Goal: Task Accomplishment & Management: Manage account settings

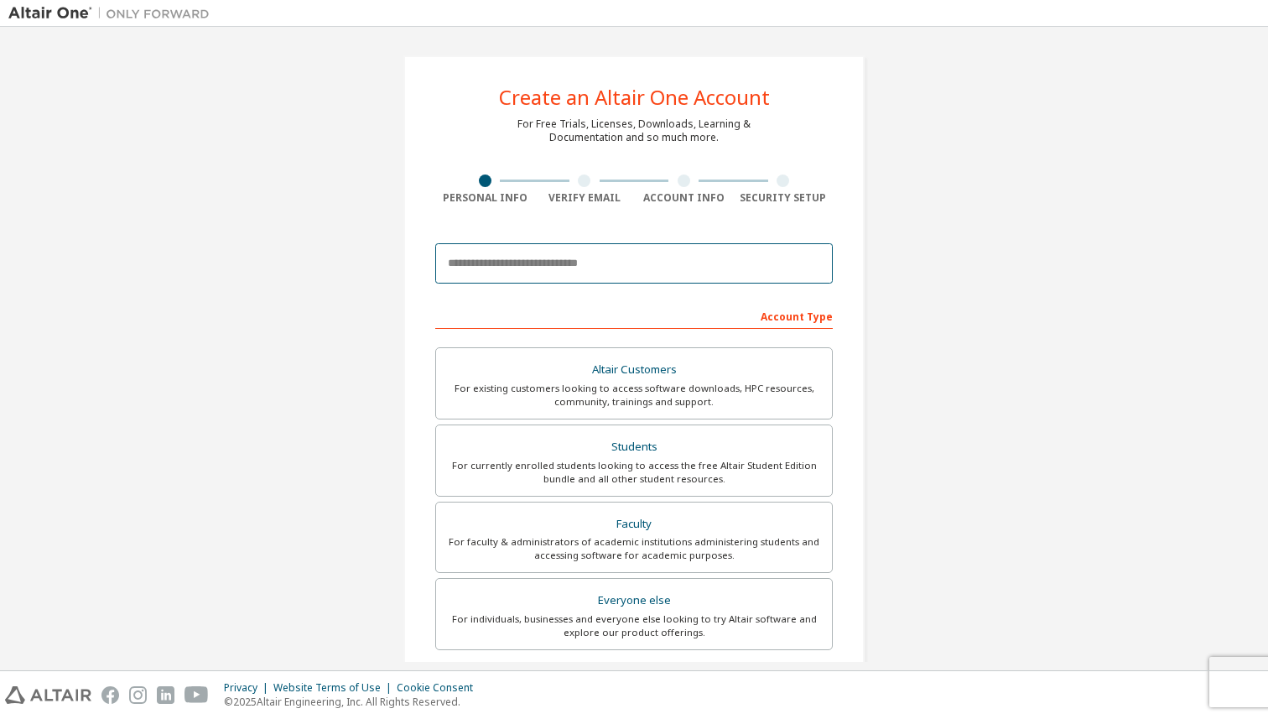
click at [502, 278] on input "email" at bounding box center [634, 263] width 398 height 40
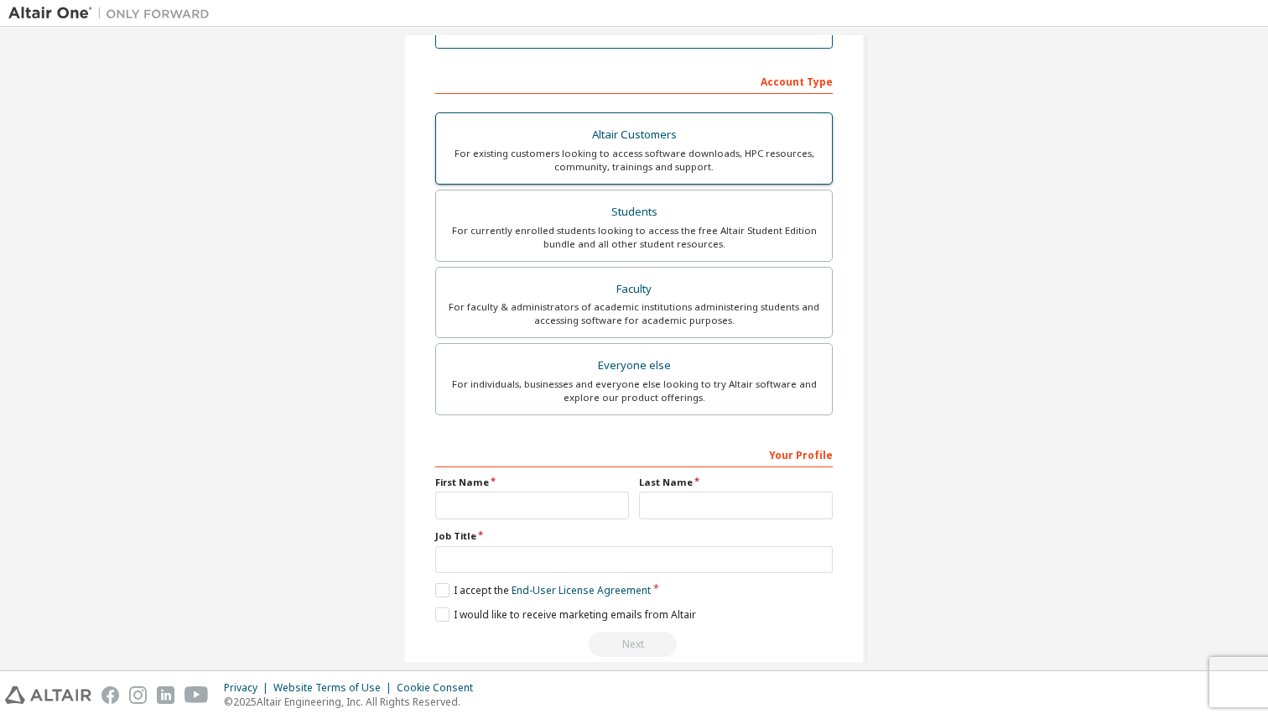
scroll to position [262, 0]
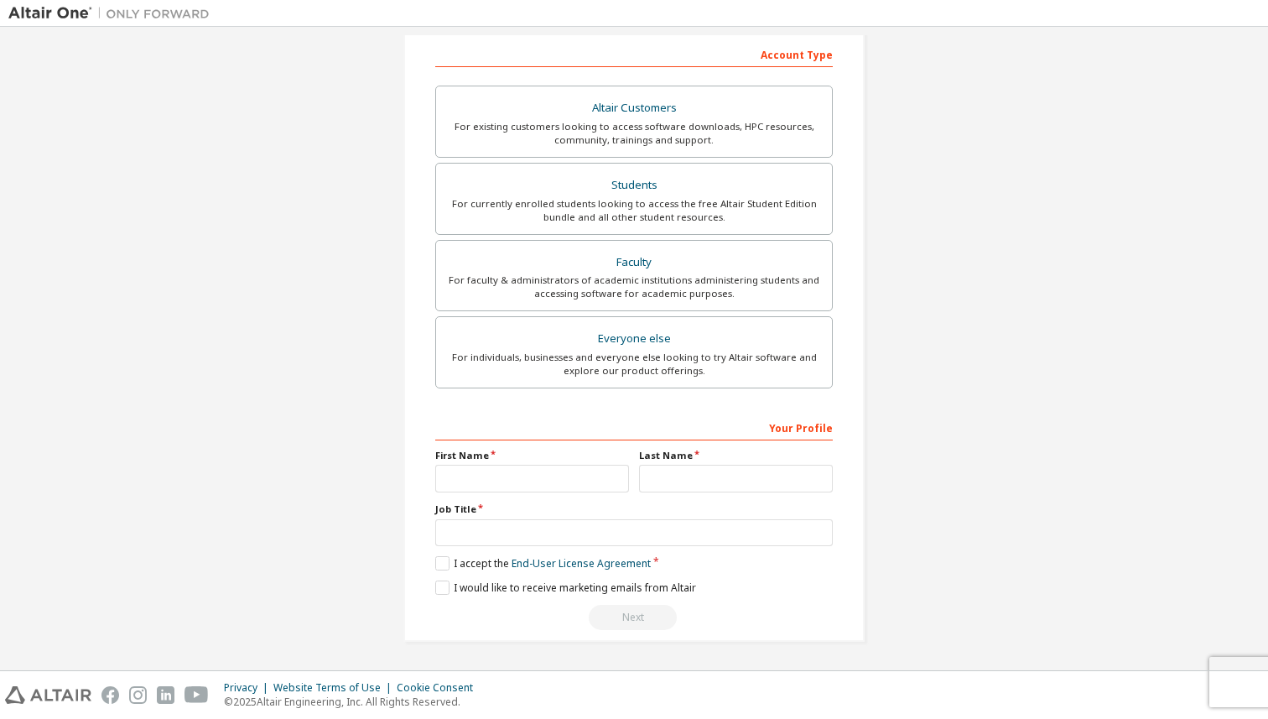
type input "**********"
click at [498, 481] on input "text" at bounding box center [532, 479] width 194 height 28
type input "**********"
click at [666, 465] on input "text" at bounding box center [736, 479] width 194 height 28
type input "*"
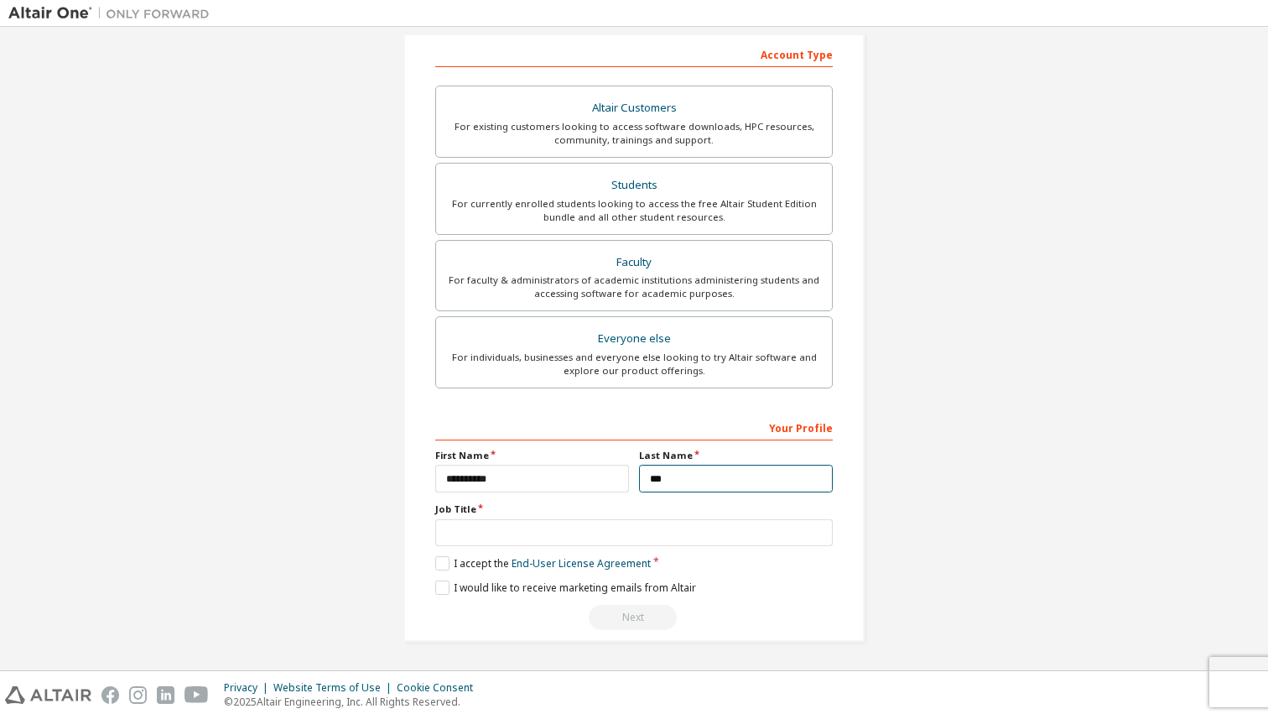
type input "***"
click at [558, 534] on input "text" at bounding box center [634, 533] width 398 height 28
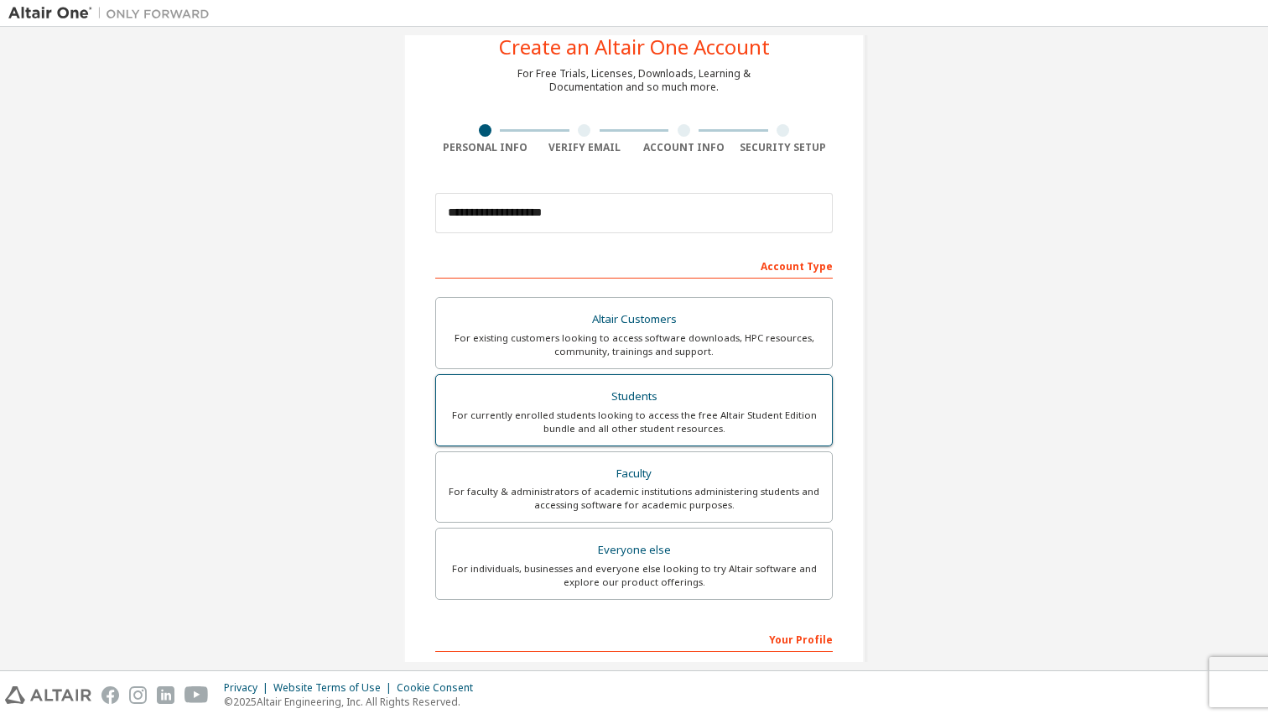
scroll to position [57, 0]
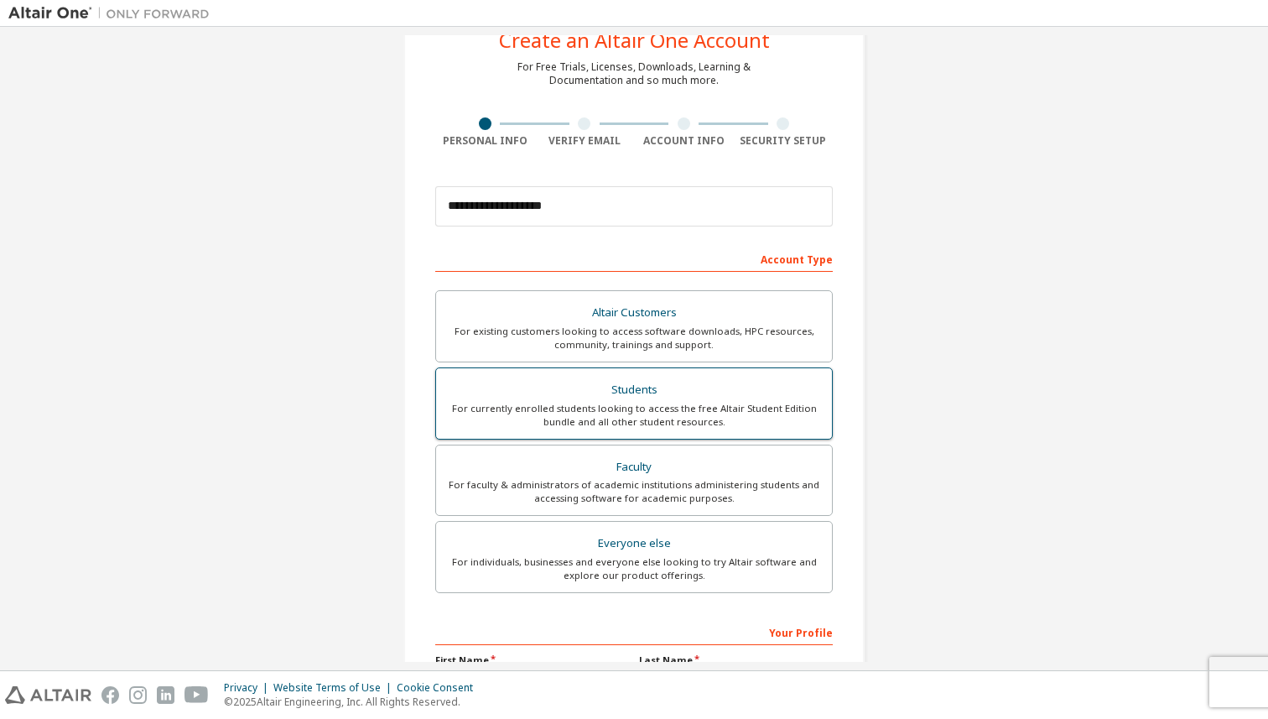
click at [589, 412] on div "For currently enrolled students looking to access the free Altair Student Editi…" at bounding box center [634, 415] width 376 height 27
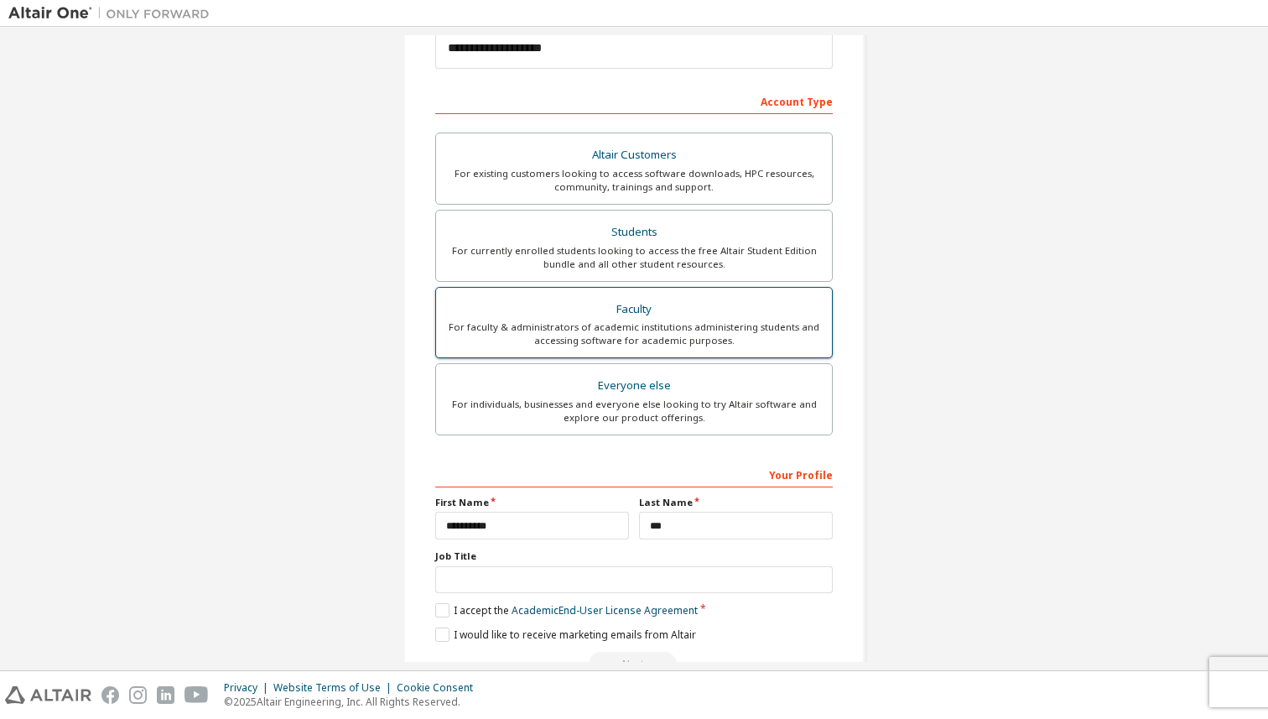
scroll to position [262, 0]
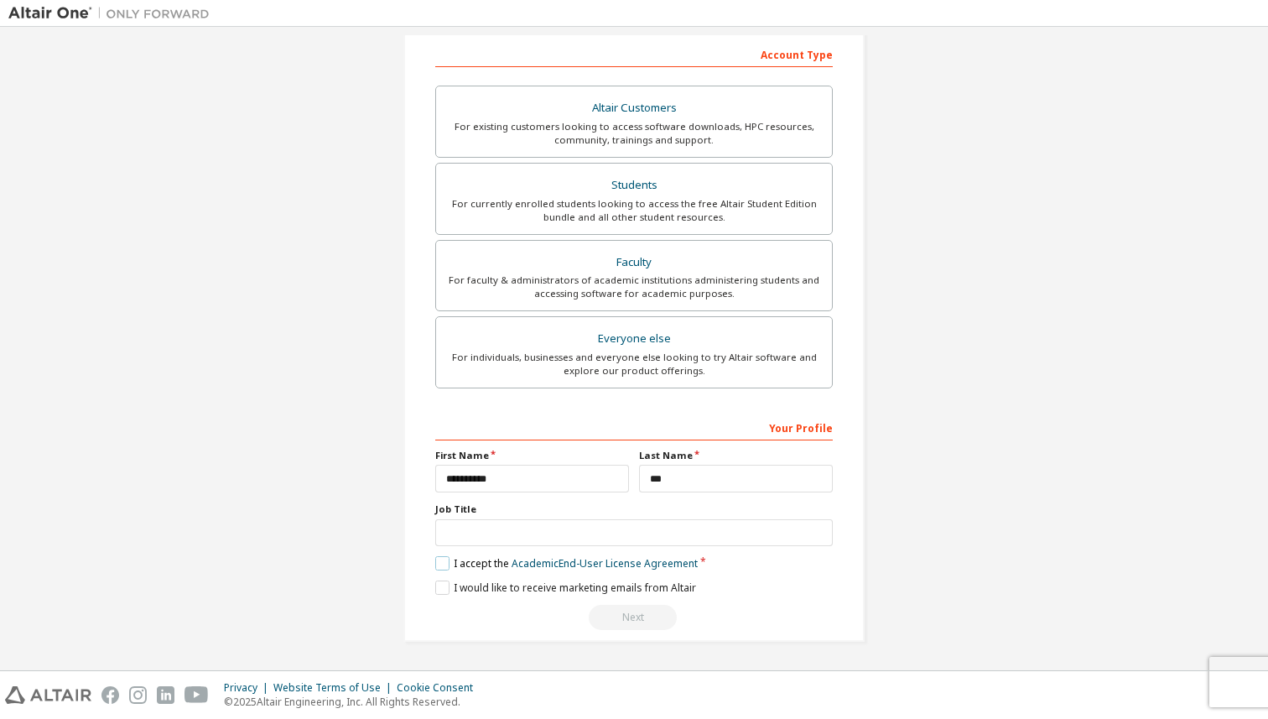
click at [446, 564] on label "I accept the Academic End-User License Agreement" at bounding box center [566, 563] width 263 height 14
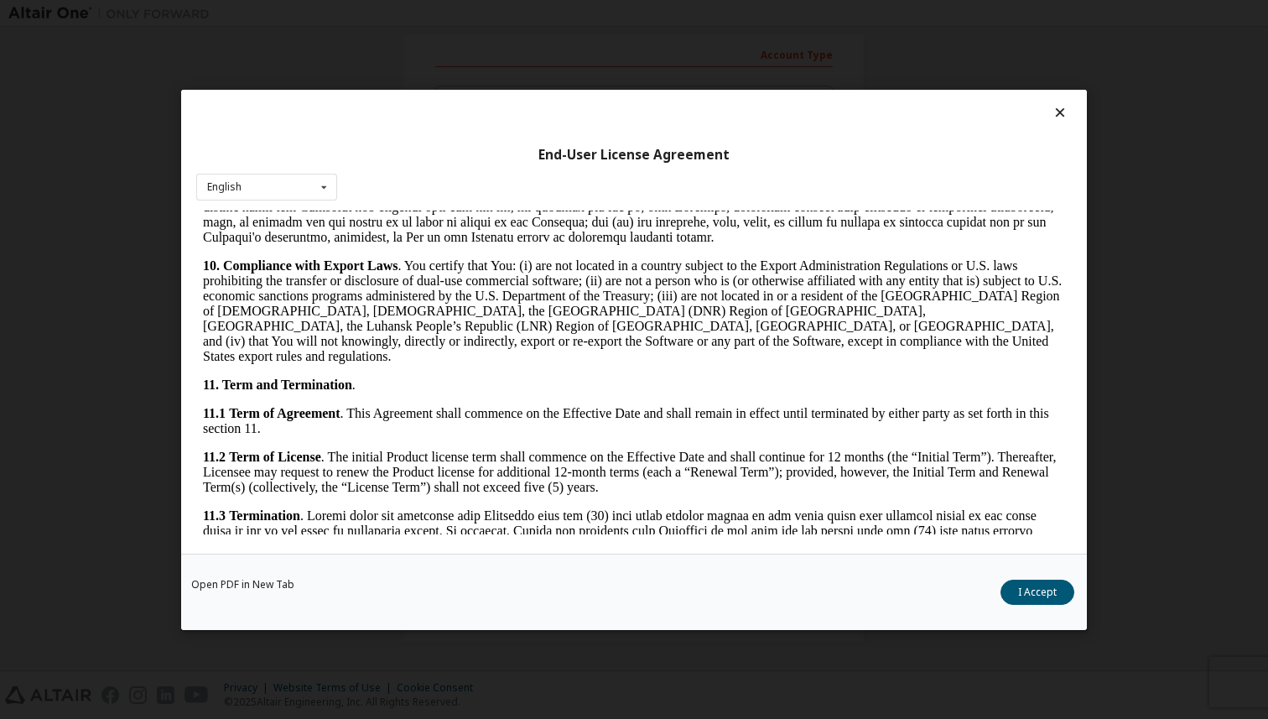
scroll to position [2721, 0]
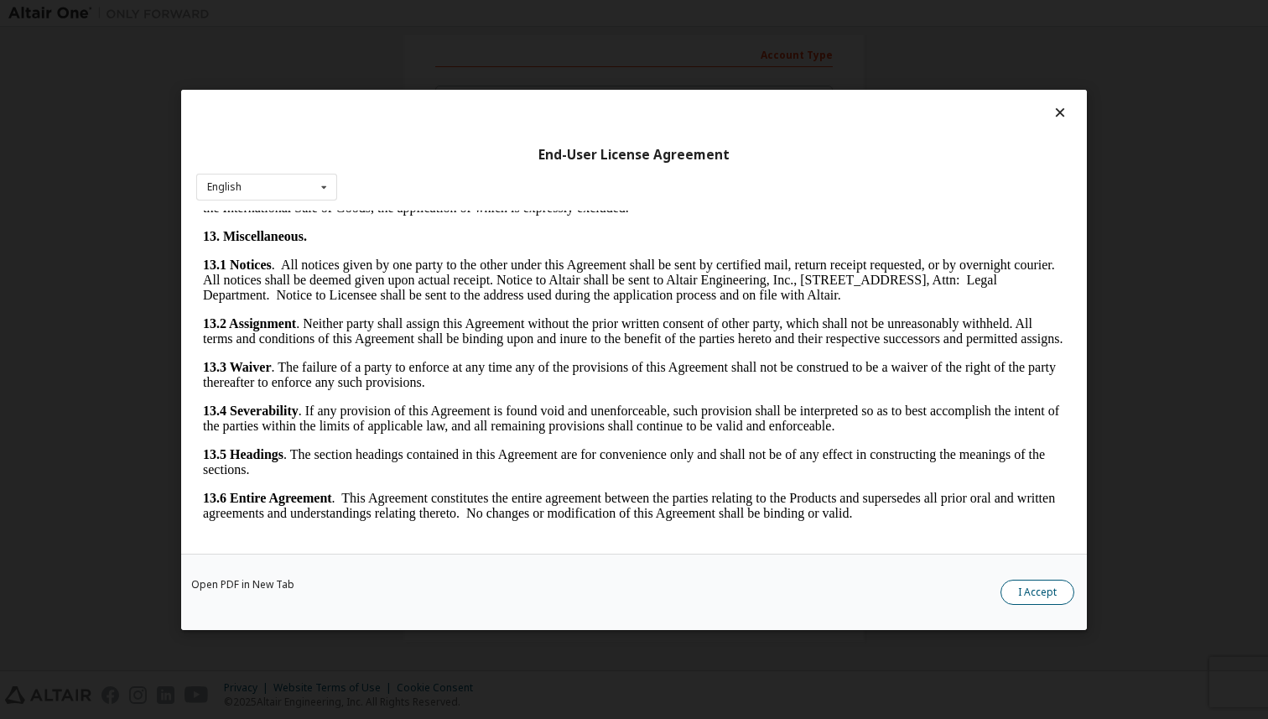
click at [1036, 588] on button "I Accept" at bounding box center [1038, 591] width 74 height 25
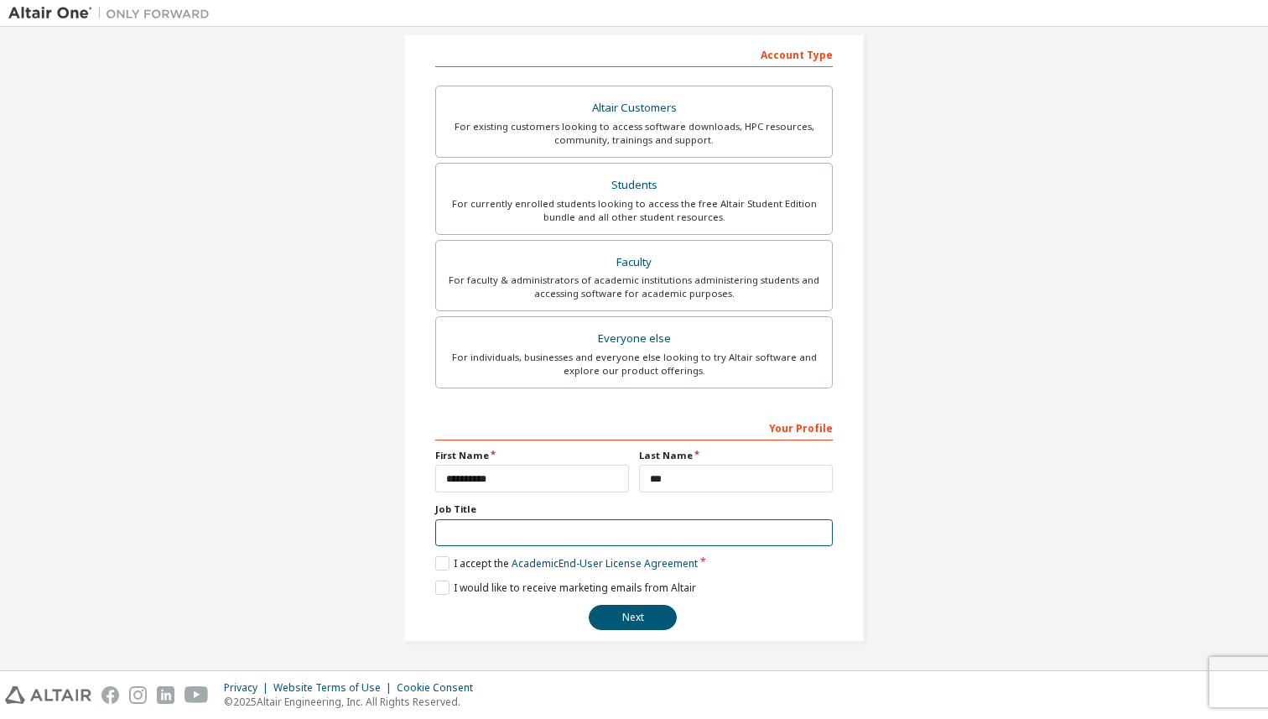
click at [517, 532] on input "text" at bounding box center [634, 533] width 398 height 28
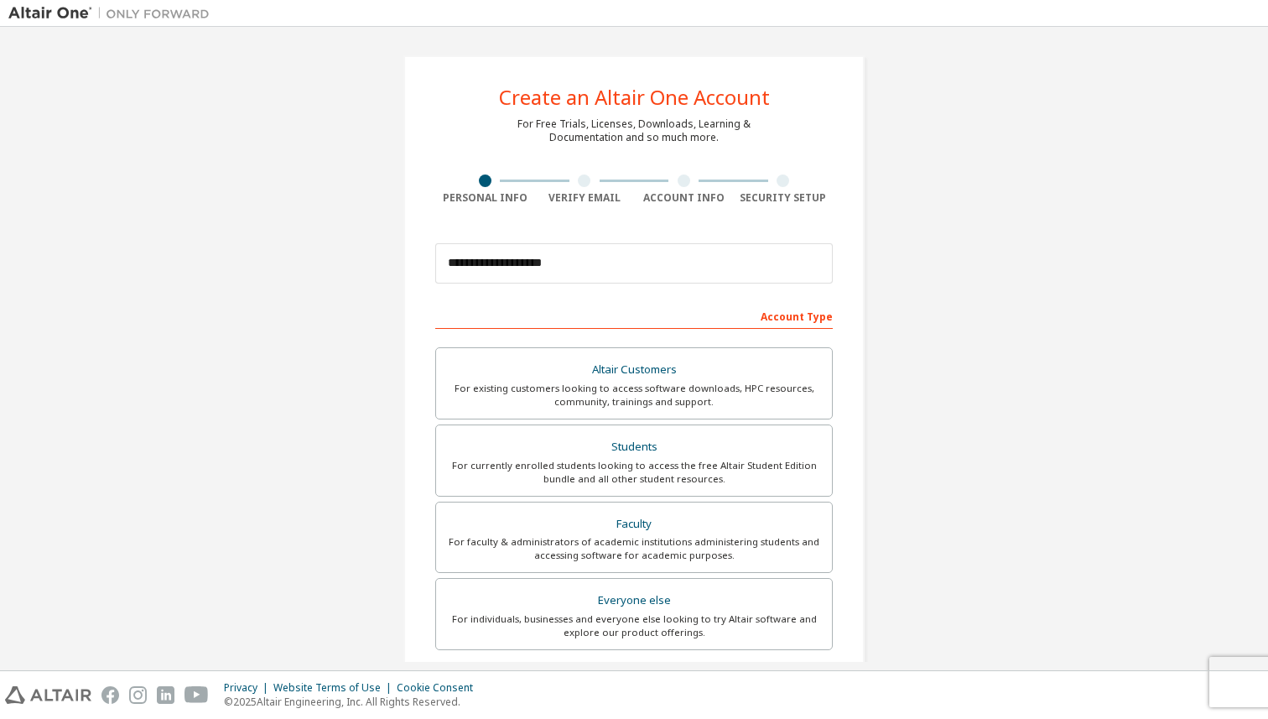
scroll to position [262, 0]
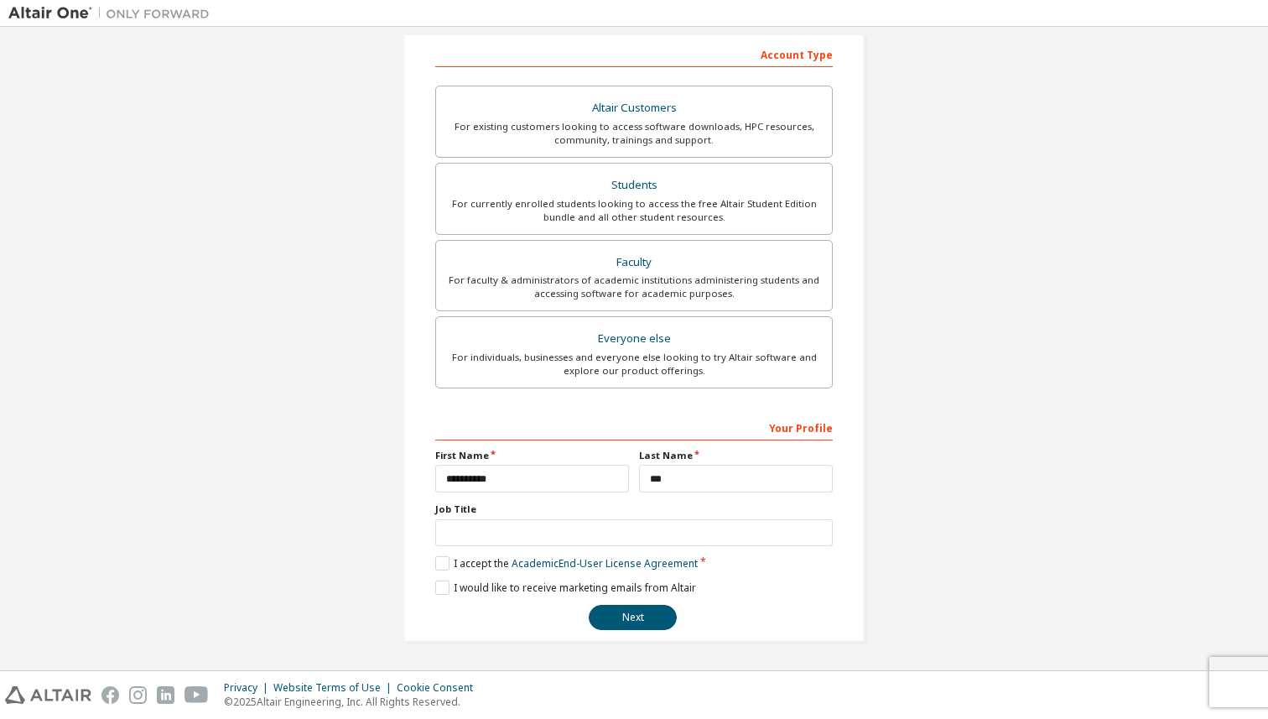
click at [663, 629] on div "Next" at bounding box center [634, 617] width 398 height 25
click at [637, 617] on button "Next" at bounding box center [633, 617] width 88 height 25
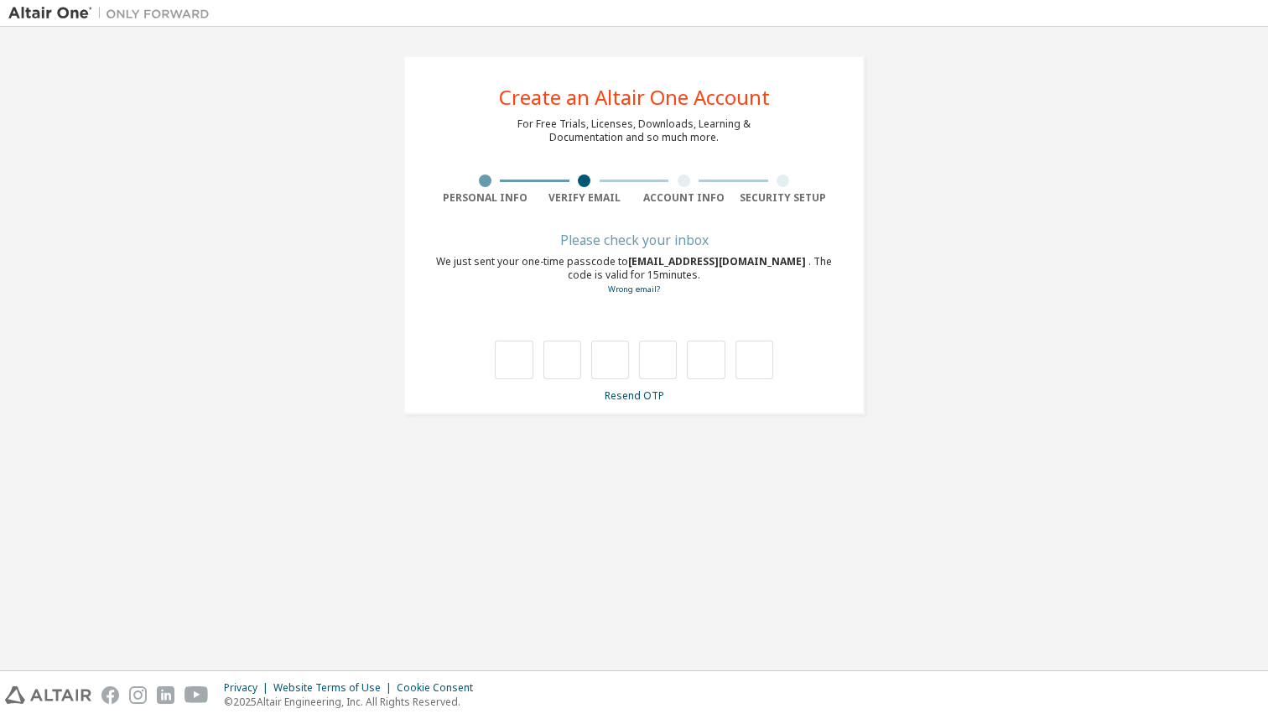
type input "*"
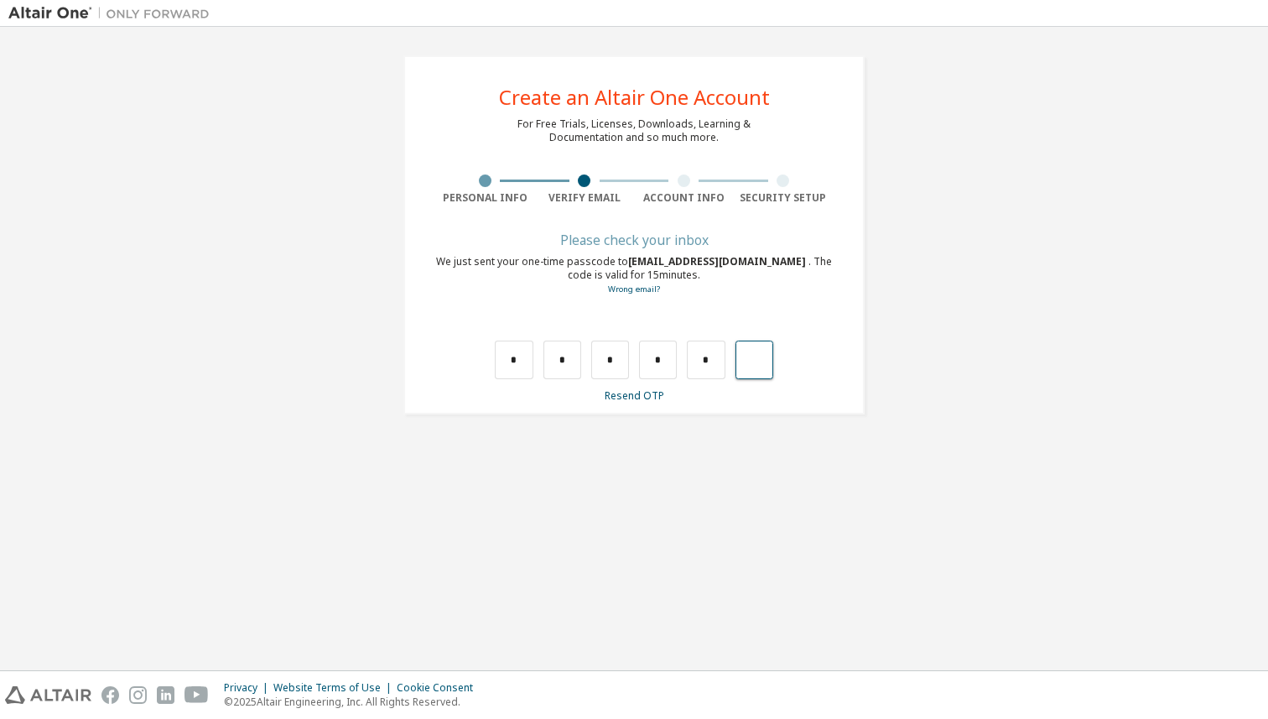
type input "*"
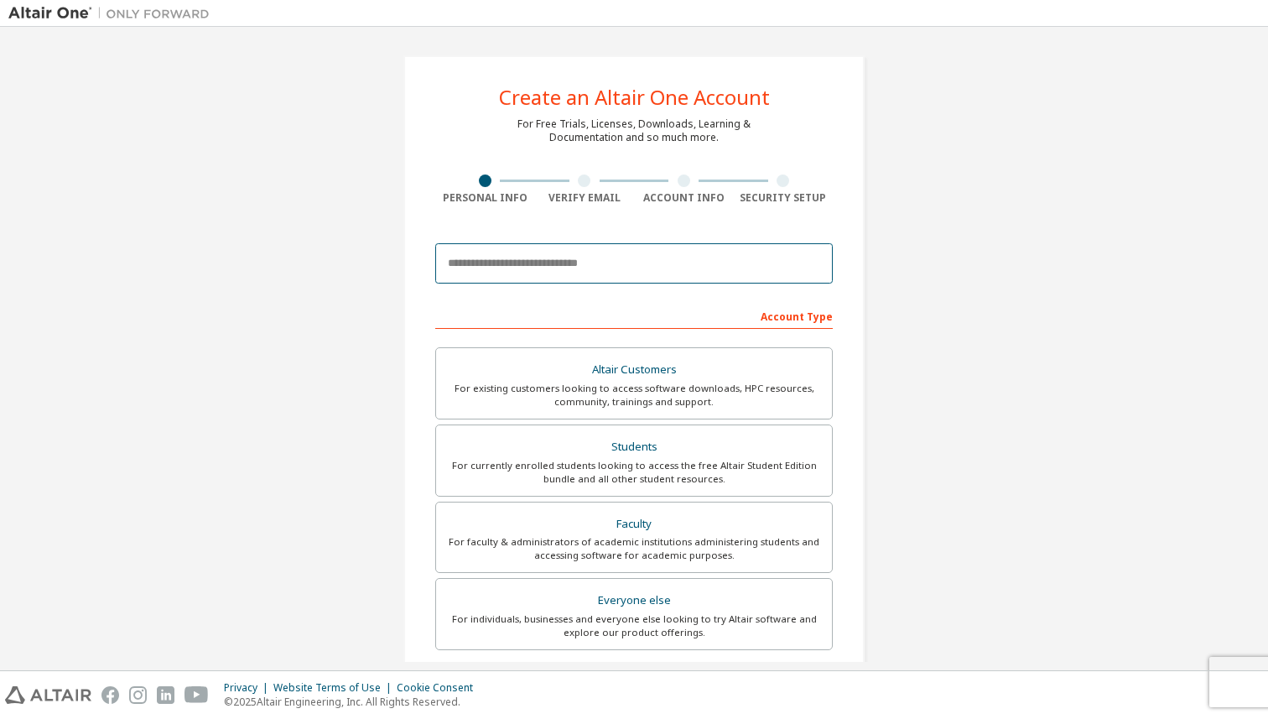
click at [524, 257] on input "email" at bounding box center [634, 263] width 398 height 40
type input "**********"
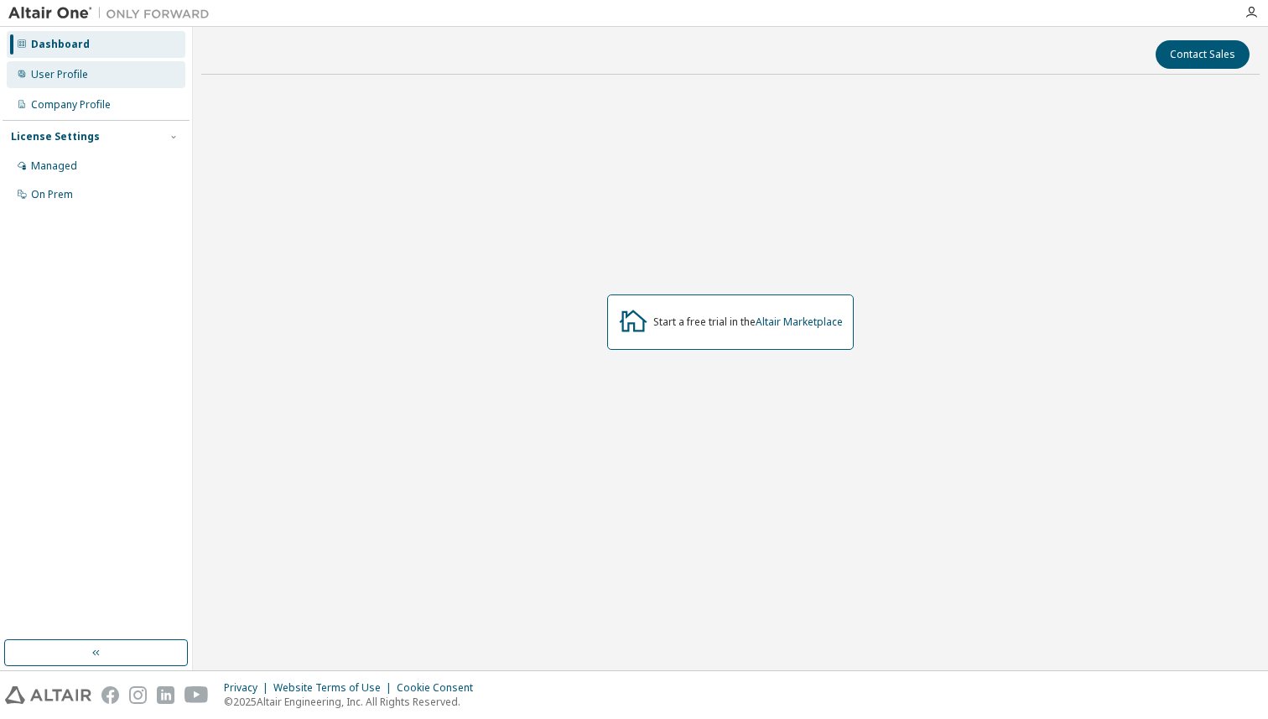
click at [117, 77] on div "User Profile" at bounding box center [96, 74] width 179 height 27
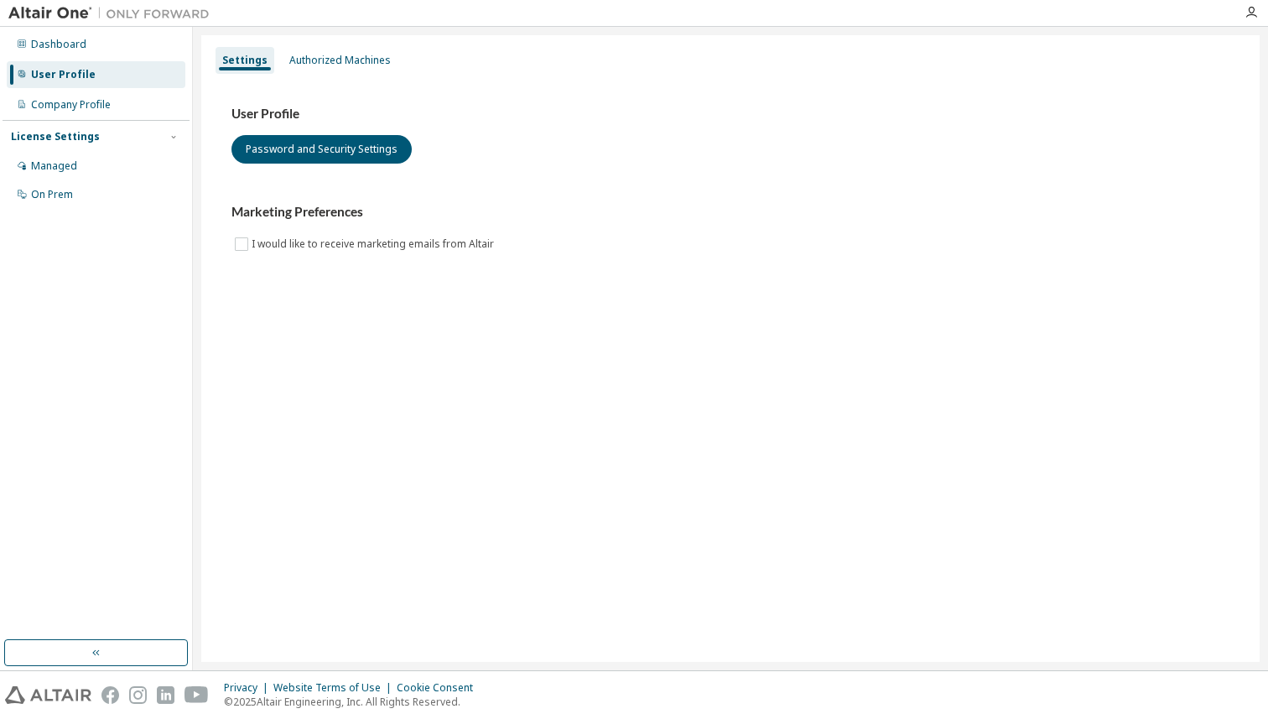
click at [122, 27] on div "Dashboard User Profile Company Profile License Settings Managed On Prem" at bounding box center [96, 348] width 193 height 643
click at [117, 43] on div "Dashboard" at bounding box center [96, 44] width 179 height 27
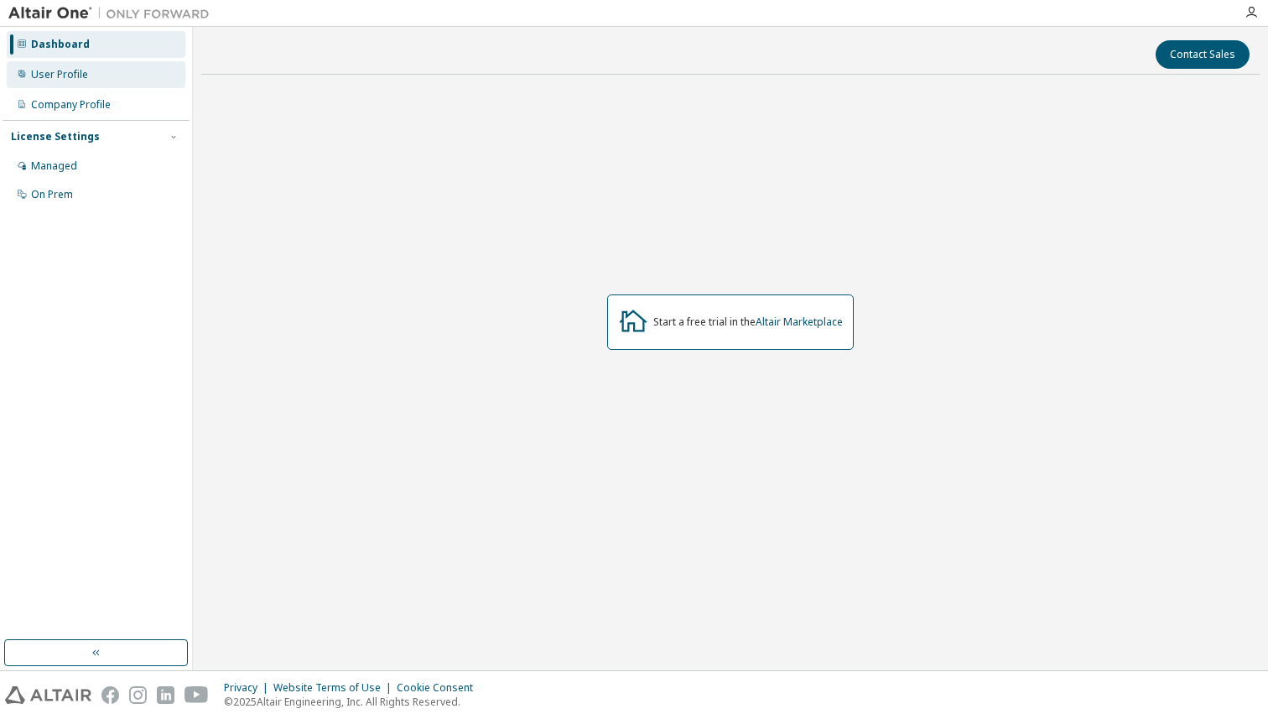
click at [69, 70] on div "User Profile" at bounding box center [59, 74] width 57 height 13
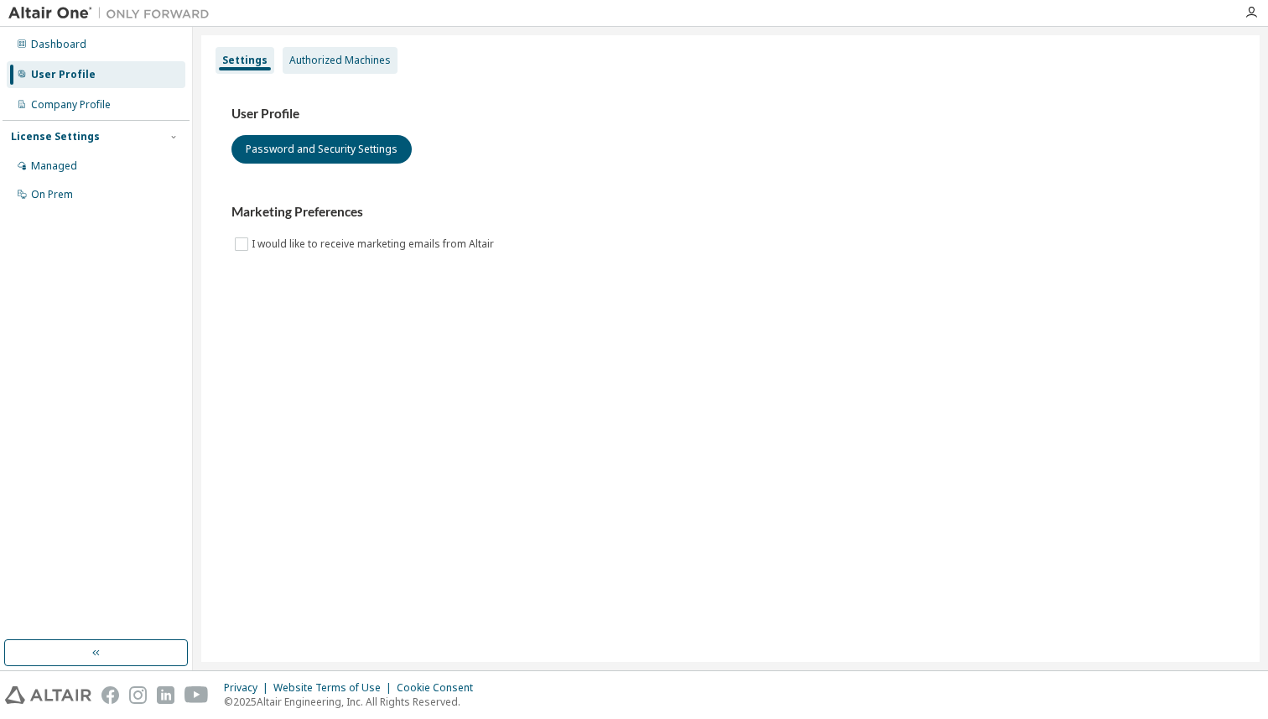
click at [340, 66] on div "Authorized Machines" at bounding box center [339, 60] width 101 height 13
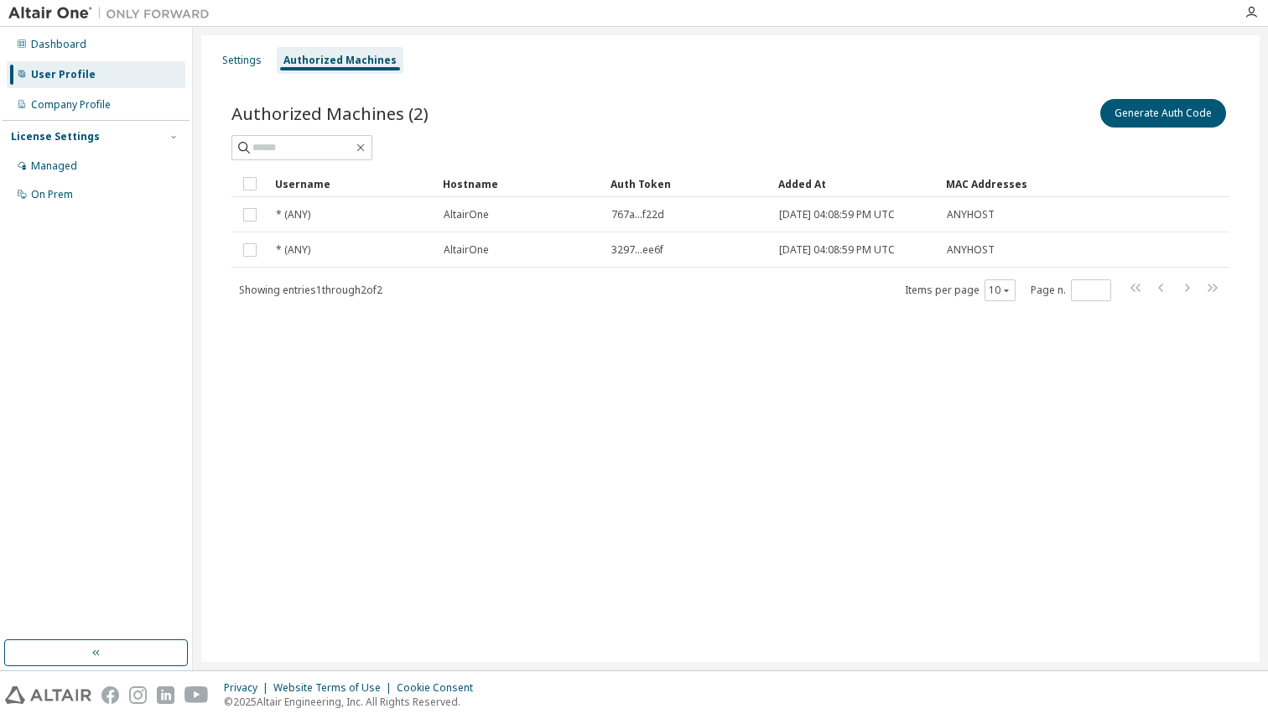
click at [273, 60] on div "Settings Authorized Machines" at bounding box center [730, 60] width 1038 height 30
click at [253, 63] on div "Settings" at bounding box center [241, 60] width 39 height 13
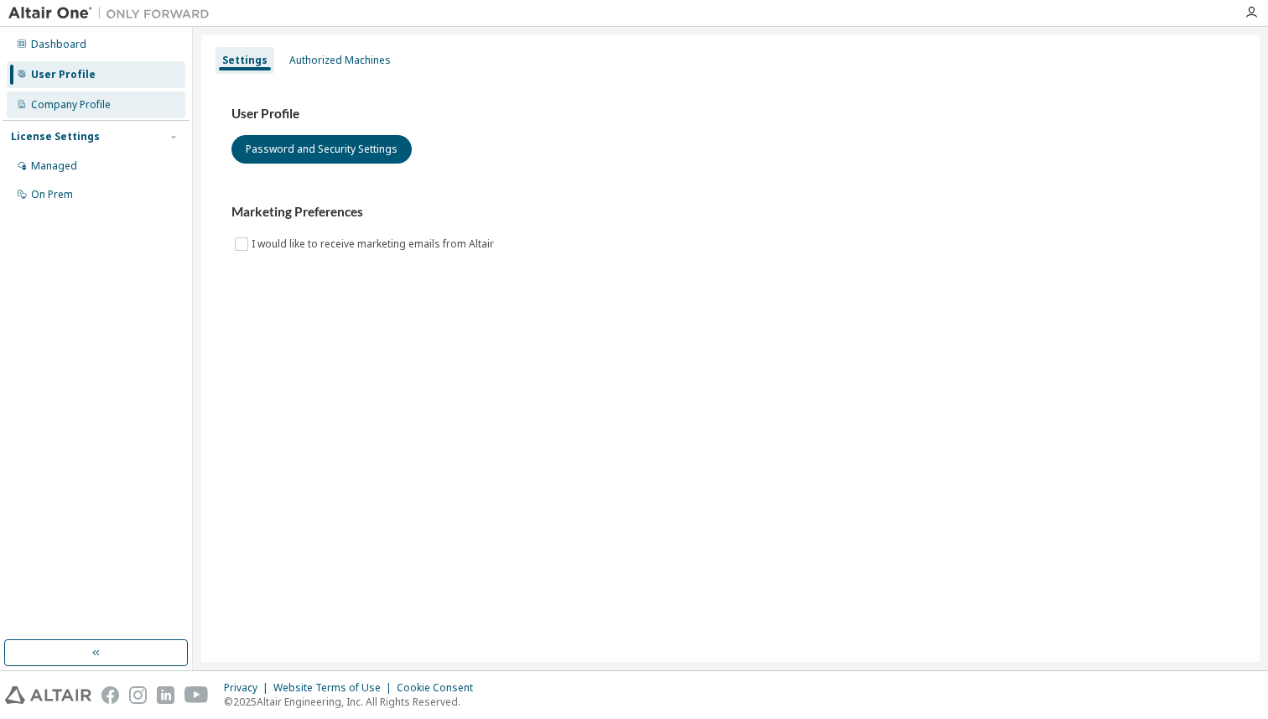
click at [108, 104] on div "Company Profile" at bounding box center [71, 104] width 80 height 13
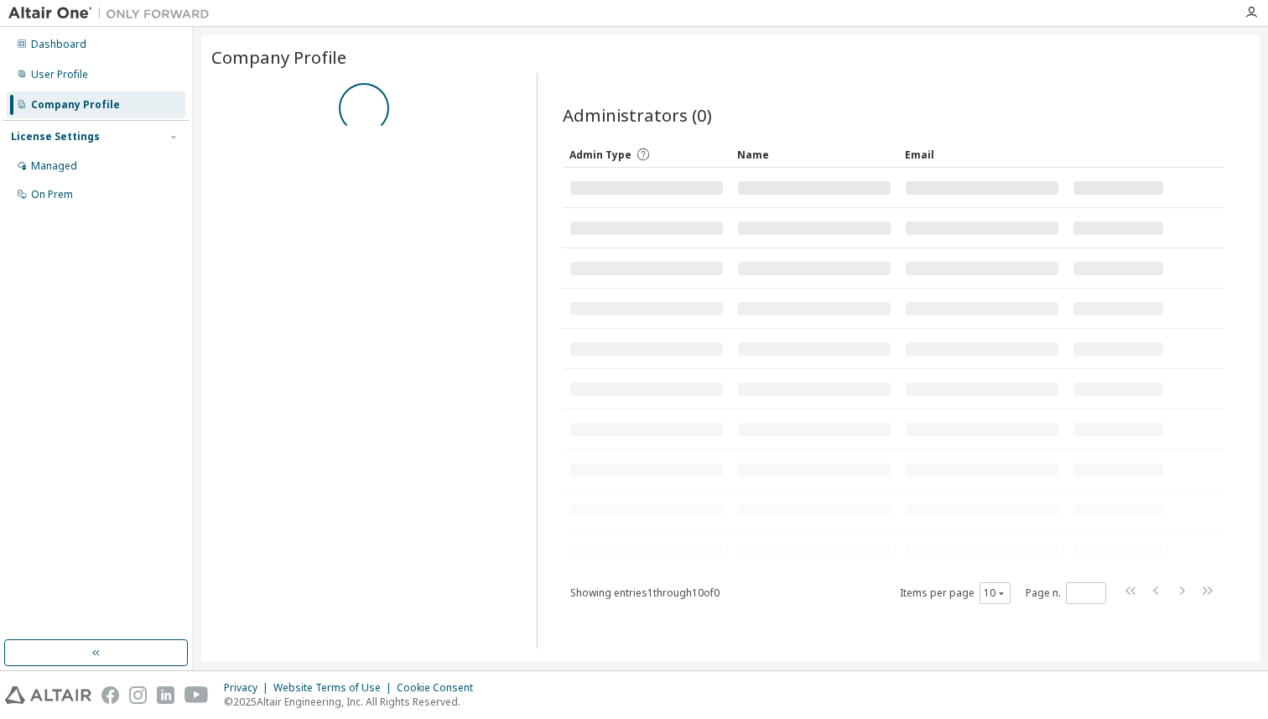
click at [108, 104] on div "Company Profile" at bounding box center [75, 104] width 89 height 13
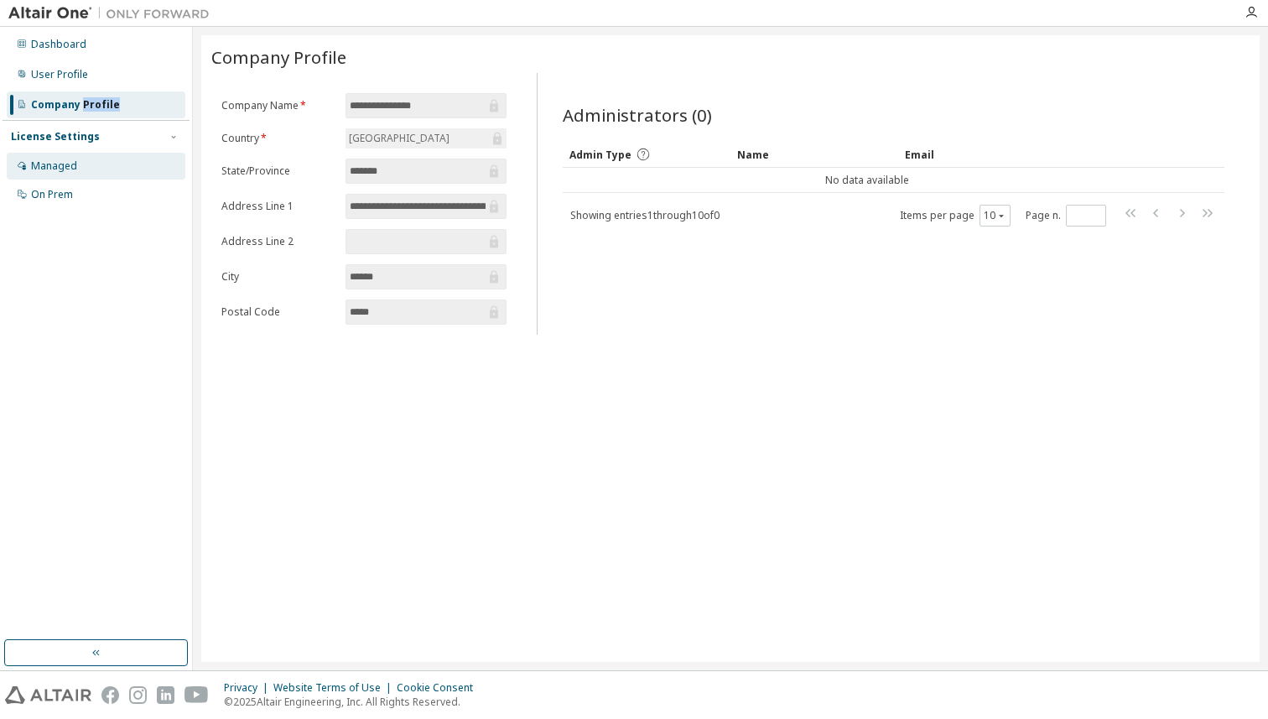
click at [101, 158] on div "Managed" at bounding box center [96, 166] width 179 height 27
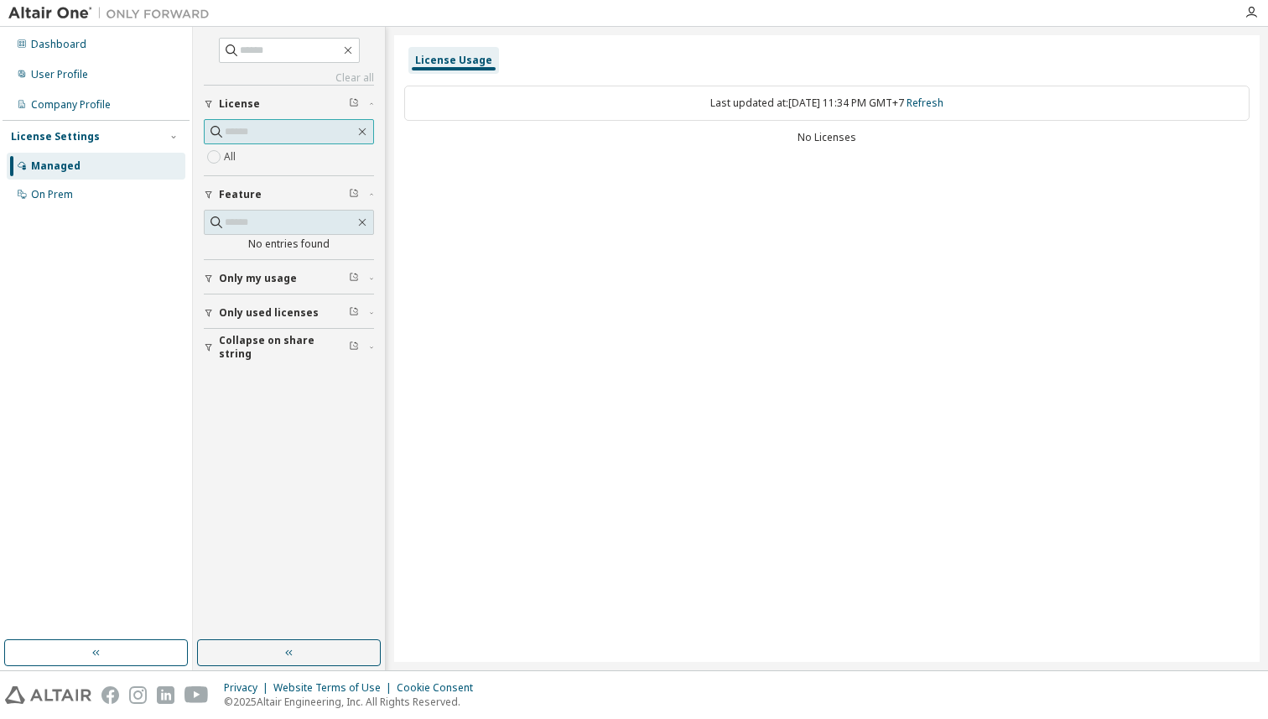
click at [259, 127] on input "text" at bounding box center [290, 131] width 130 height 17
click at [159, 182] on div "On Prem" at bounding box center [96, 194] width 179 height 27
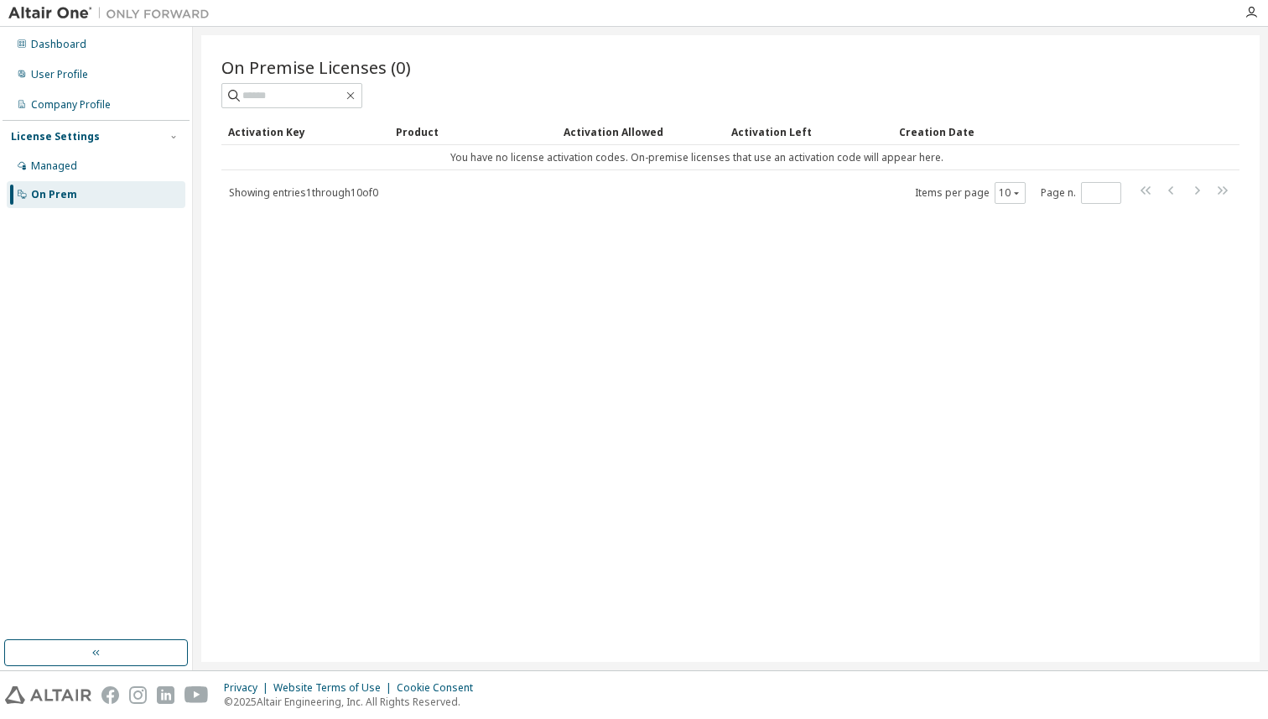
click at [266, 128] on div "Activation Key" at bounding box center [305, 131] width 154 height 27
click at [415, 130] on div "Product" at bounding box center [473, 131] width 154 height 27
click at [587, 127] on div "Activation Allowed" at bounding box center [641, 131] width 154 height 27
click at [93, 167] on div "Managed" at bounding box center [96, 166] width 179 height 27
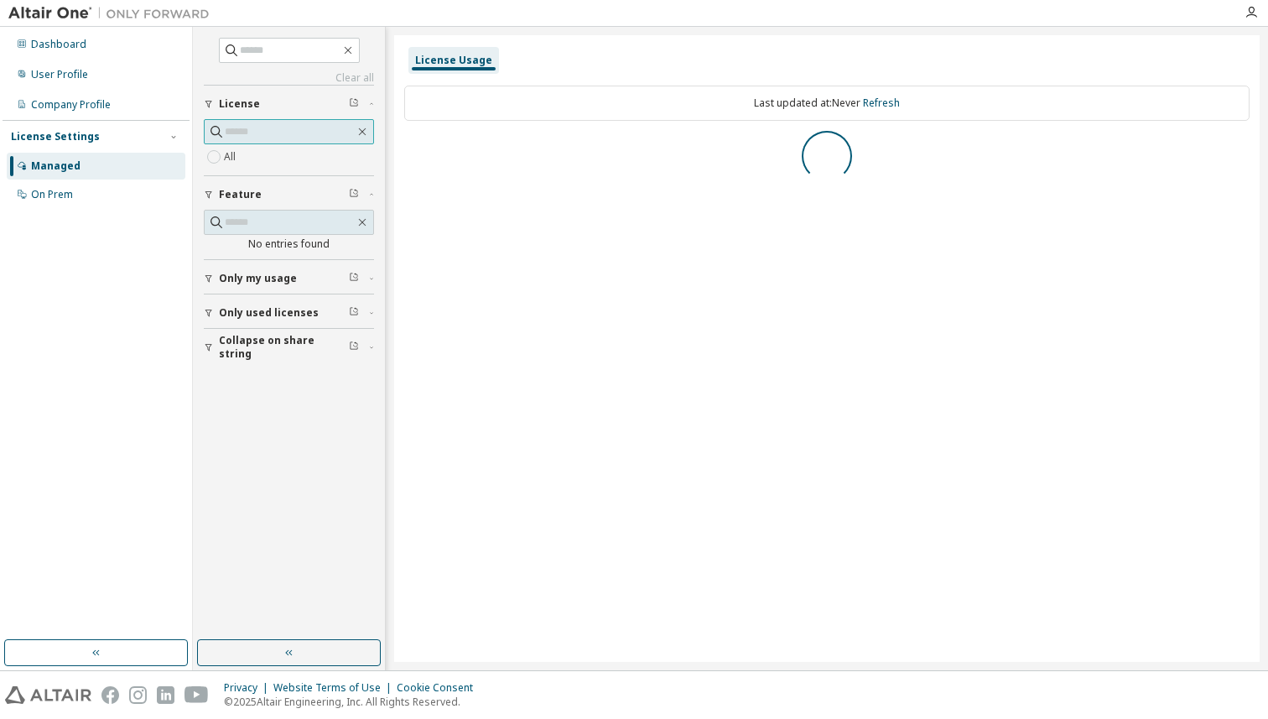
click at [273, 136] on input "text" at bounding box center [290, 131] width 130 height 17
click at [299, 49] on input "text" at bounding box center [290, 50] width 101 height 17
click at [335, 272] on div "Only my usage" at bounding box center [294, 278] width 150 height 13
click at [295, 364] on span "Only used licenses" at bounding box center [269, 361] width 100 height 13
click at [303, 445] on span "Collapse on share string" at bounding box center [284, 444] width 130 height 27
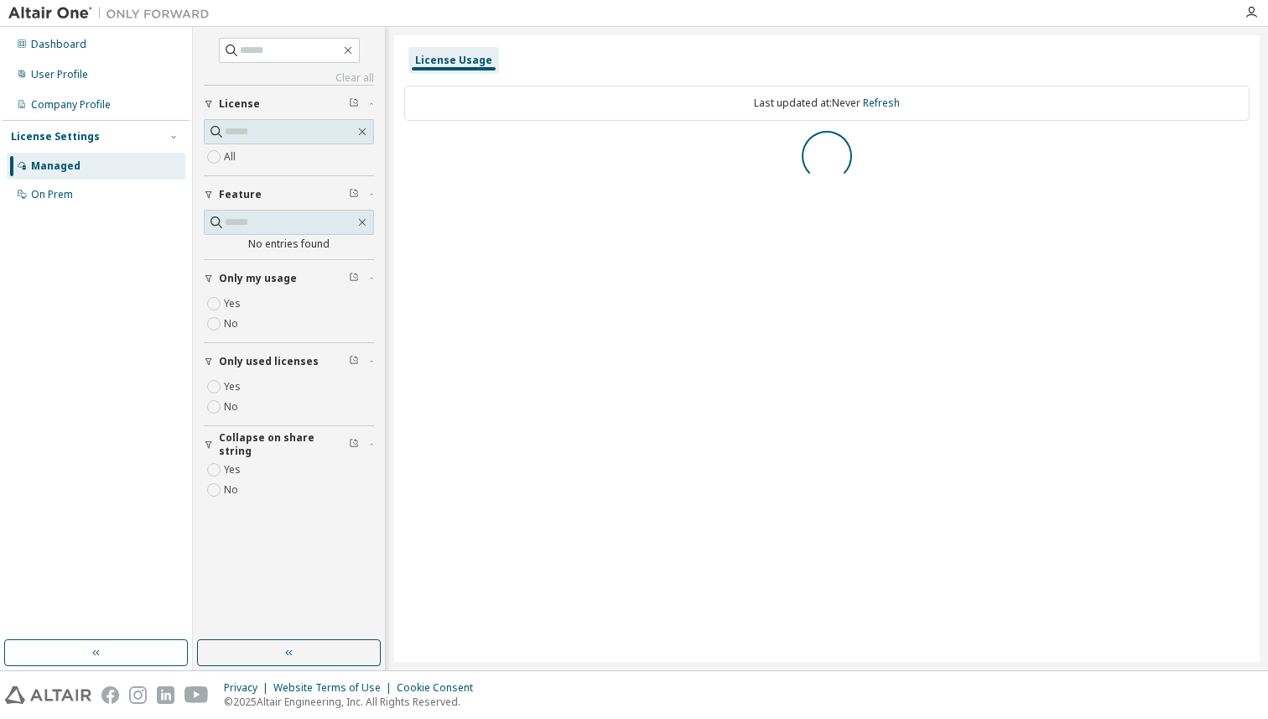
click at [258, 167] on div "All" at bounding box center [289, 147] width 170 height 56
